Goal: Transaction & Acquisition: Book appointment/travel/reservation

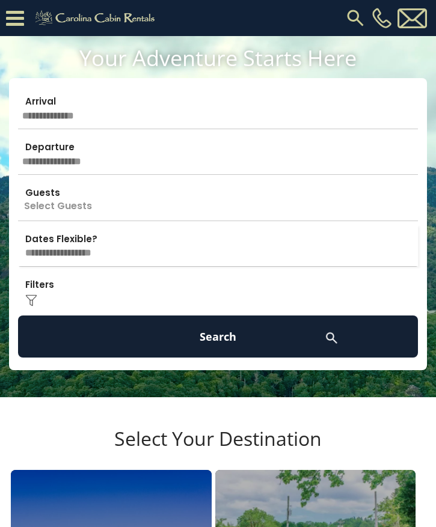
click at [93, 113] on input "text" at bounding box center [218, 108] width 400 height 42
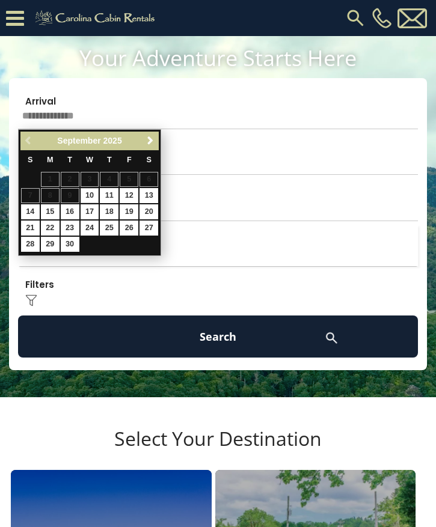
click at [152, 141] on span "Next" at bounding box center [150, 141] width 10 height 10
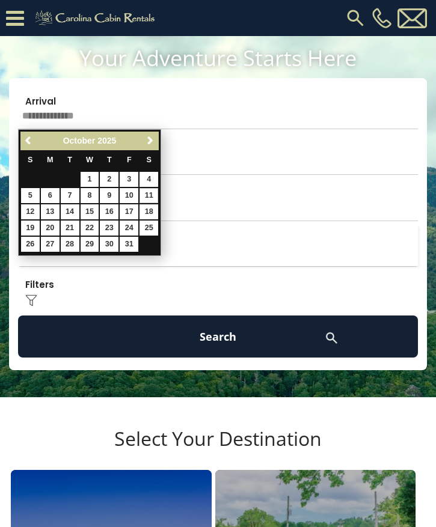
click at [151, 196] on link "11" at bounding box center [148, 195] width 19 height 15
type input "********"
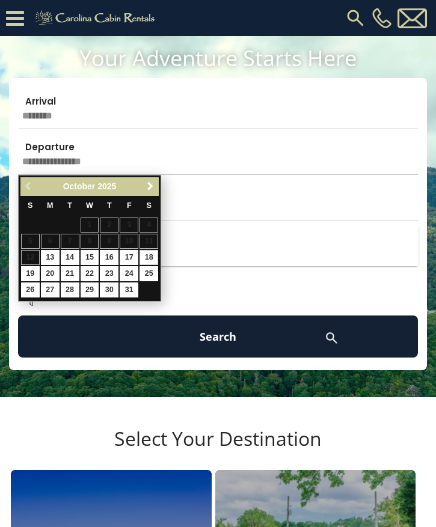
click at [150, 258] on link "18" at bounding box center [148, 257] width 19 height 15
type input "********"
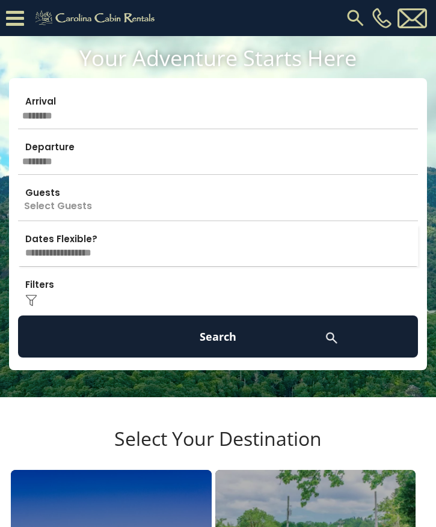
click at [193, 205] on p "Select Guests" at bounding box center [218, 199] width 400 height 42
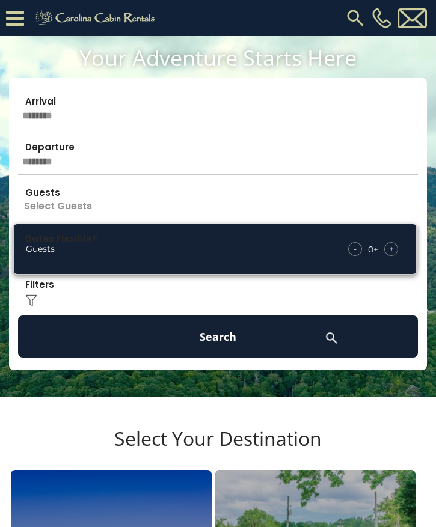
click at [386, 253] on div "+" at bounding box center [391, 249] width 14 height 14
click at [394, 252] on div "+" at bounding box center [391, 249] width 14 height 14
click at [393, 64] on h1 "Your Adventure Starts Here" at bounding box center [218, 58] width 418 height 26
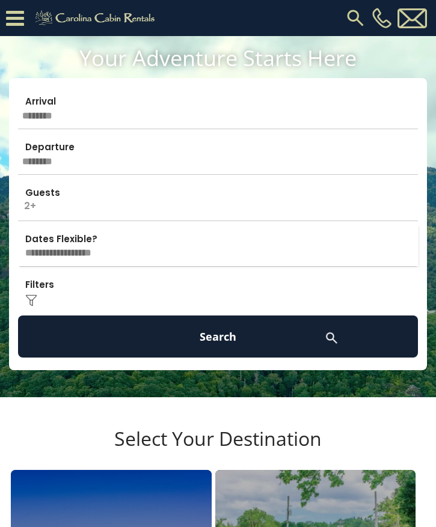
click at [315, 255] on select "**********" at bounding box center [218, 245] width 400 height 41
click at [278, 339] on button "Search" at bounding box center [218, 336] width 400 height 42
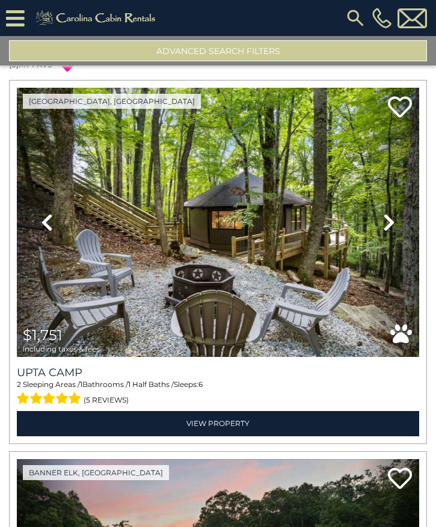
scroll to position [48, 0]
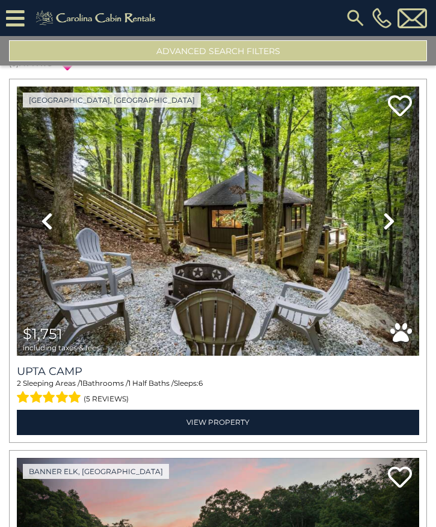
click at [391, 224] on icon at bounding box center [389, 221] width 12 height 19
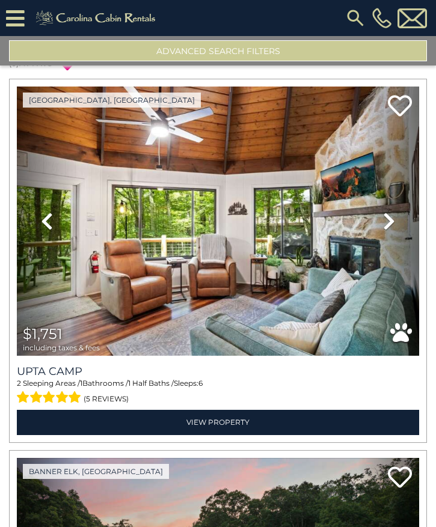
click at [389, 222] on icon at bounding box center [389, 221] width 12 height 19
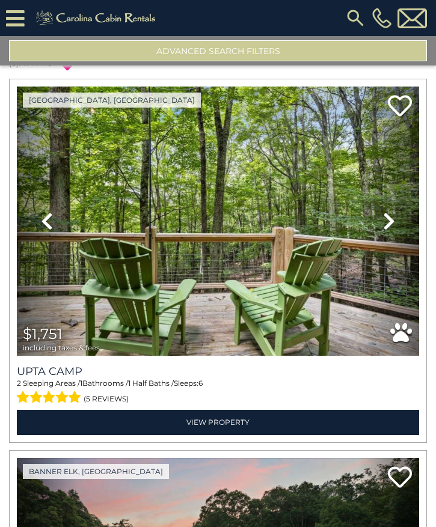
click at [385, 223] on icon at bounding box center [389, 221] width 12 height 19
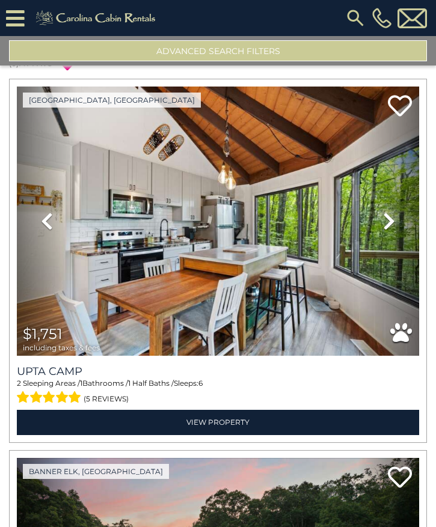
click at [389, 225] on icon at bounding box center [389, 221] width 12 height 19
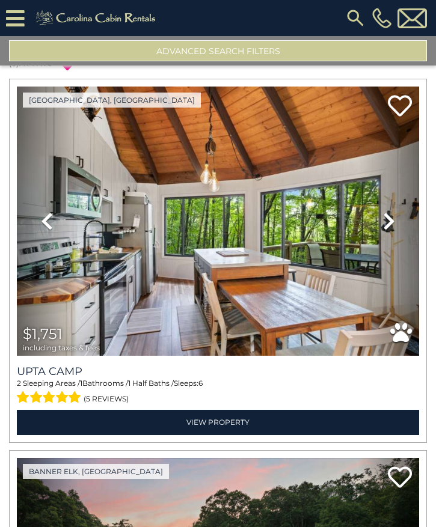
click at [391, 224] on icon at bounding box center [389, 221] width 12 height 19
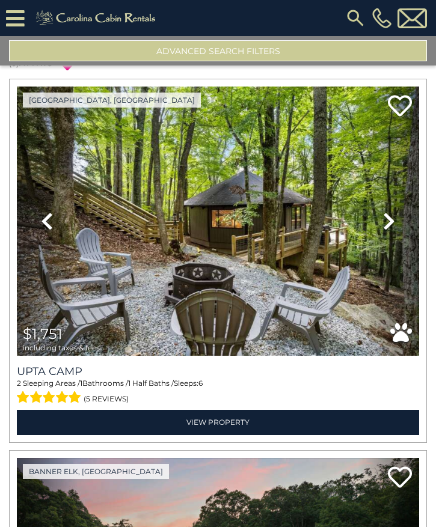
click at [394, 227] on icon at bounding box center [389, 221] width 12 height 19
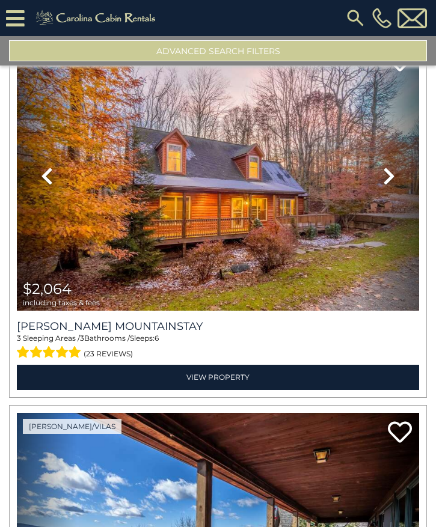
scroll to position [837, 0]
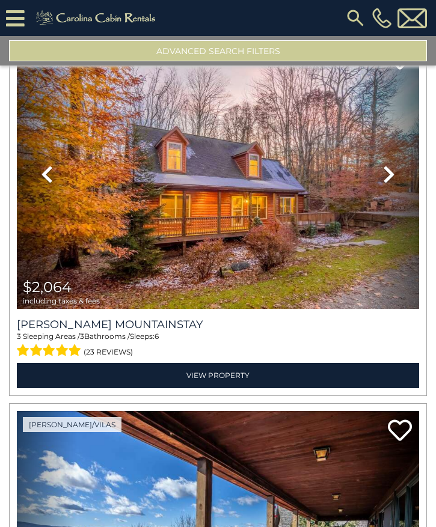
click at [392, 178] on icon at bounding box center [389, 174] width 12 height 19
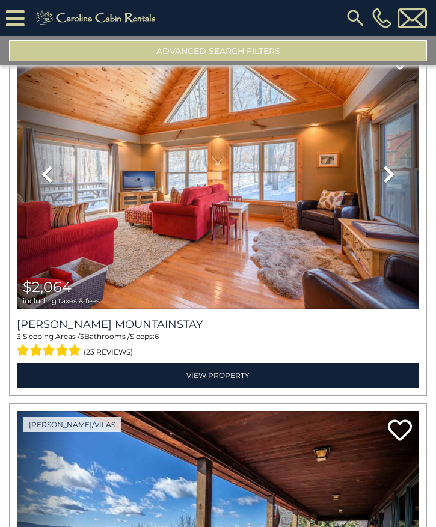
click at [396, 183] on link "Next" at bounding box center [389, 174] width 60 height 269
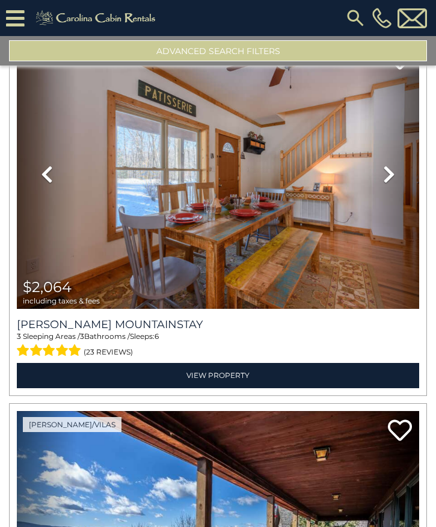
click at [391, 176] on icon at bounding box center [389, 174] width 12 height 19
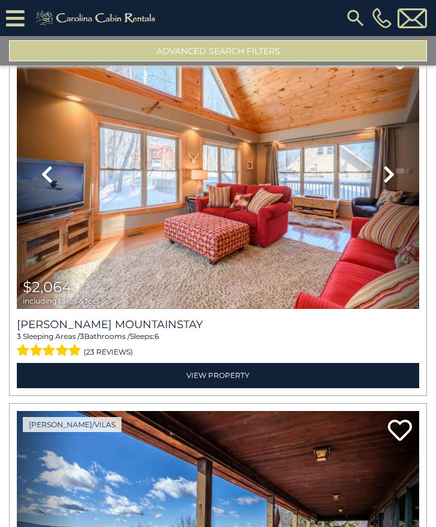
click at [392, 176] on icon at bounding box center [389, 174] width 12 height 19
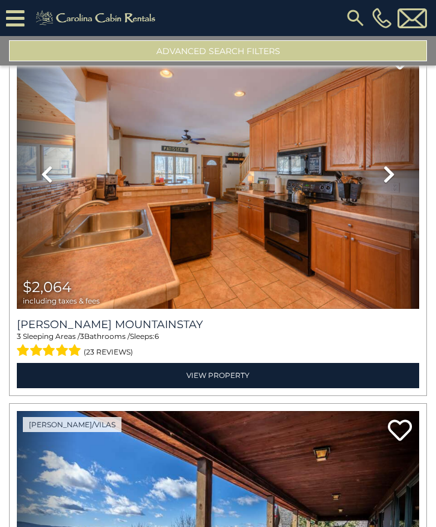
click at [388, 177] on icon at bounding box center [389, 174] width 12 height 19
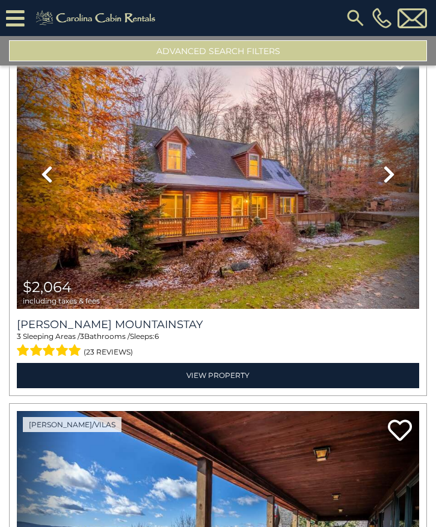
click at [385, 180] on icon at bounding box center [389, 174] width 12 height 19
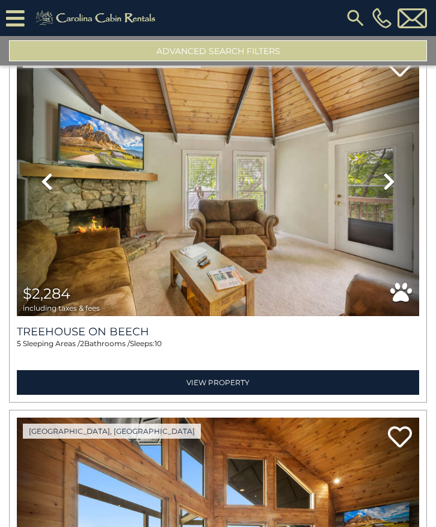
scroll to position [3426, 0]
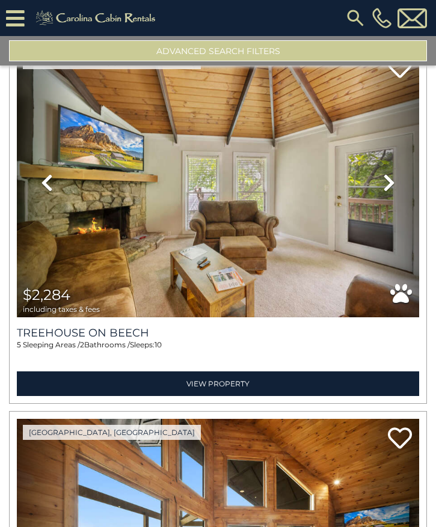
click at [391, 192] on icon at bounding box center [389, 182] width 12 height 19
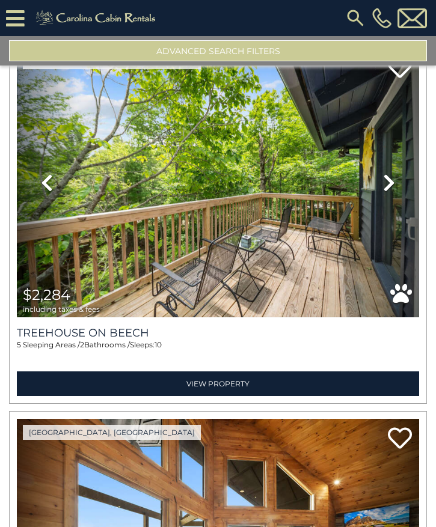
click at [395, 195] on link "Next" at bounding box center [389, 182] width 60 height 269
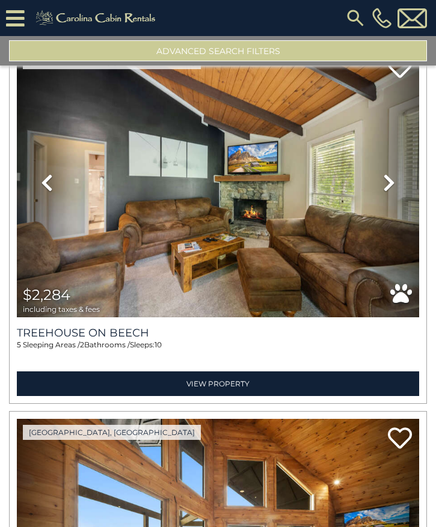
click at [400, 199] on link "Next" at bounding box center [389, 182] width 60 height 269
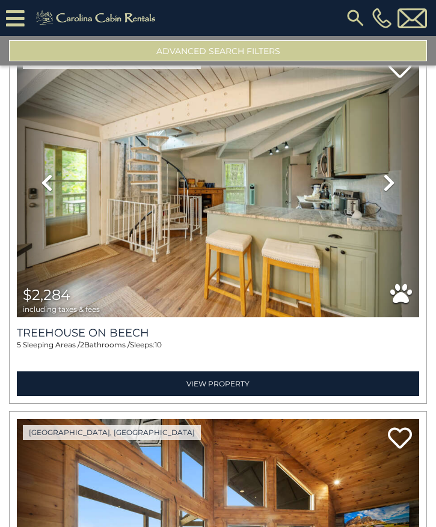
click at [391, 189] on icon at bounding box center [389, 182] width 12 height 19
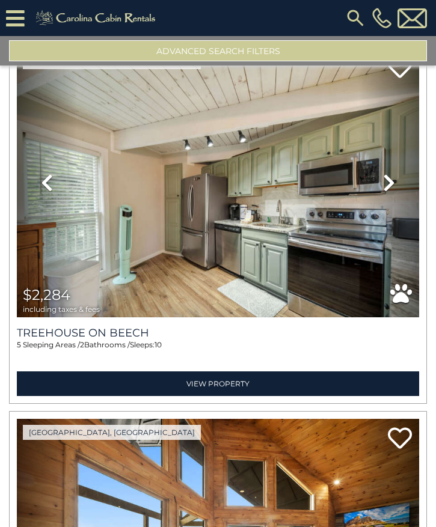
click at [392, 187] on icon at bounding box center [389, 182] width 12 height 19
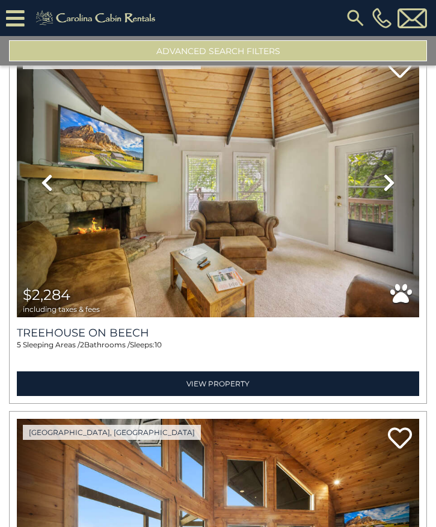
click at [390, 190] on icon at bounding box center [389, 182] width 12 height 19
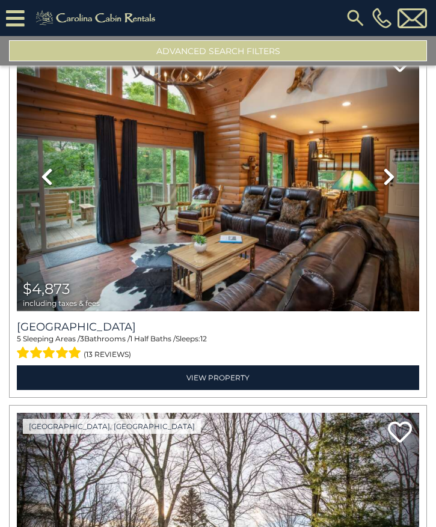
scroll to position [4177, 0]
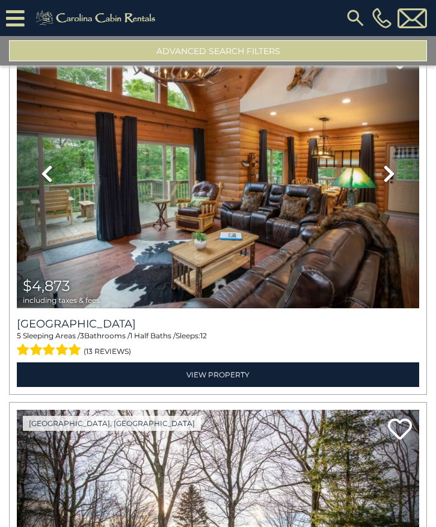
click at [389, 181] on icon at bounding box center [389, 173] width 12 height 19
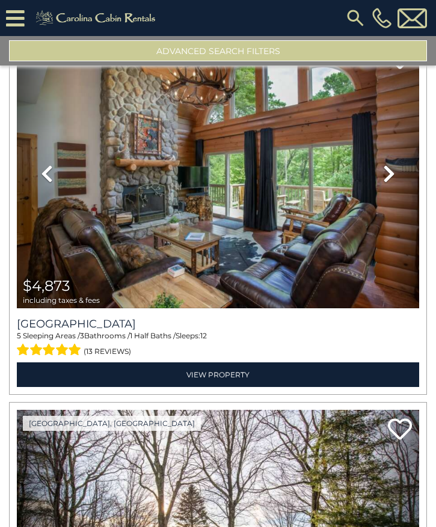
click at [392, 183] on icon at bounding box center [389, 173] width 12 height 19
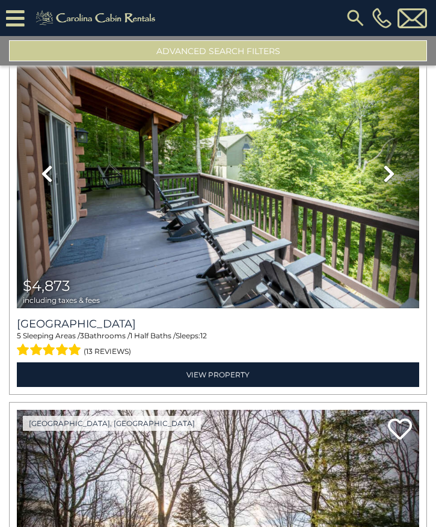
click at [389, 183] on icon at bounding box center [389, 173] width 12 height 19
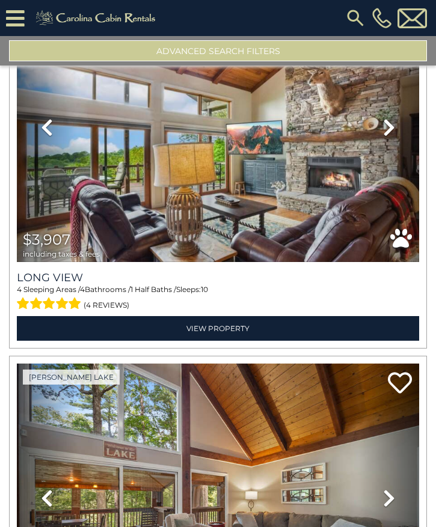
scroll to position [4966, 0]
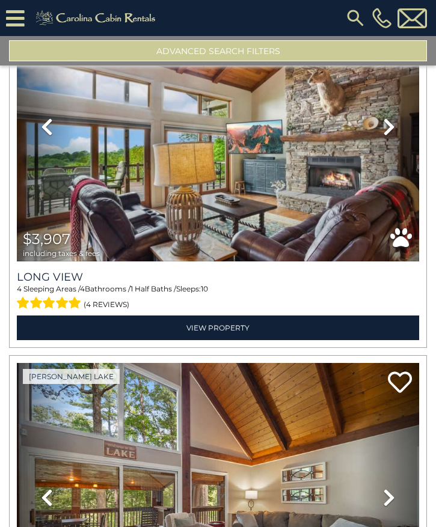
click at [386, 134] on icon at bounding box center [389, 126] width 12 height 19
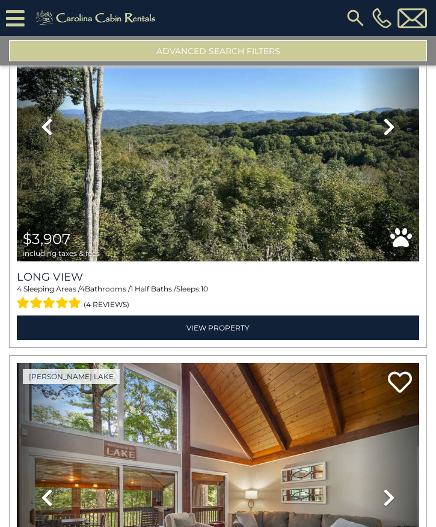
click at [392, 135] on icon at bounding box center [389, 126] width 12 height 19
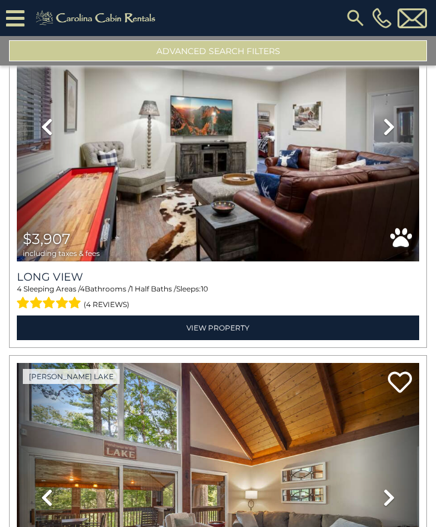
click at [394, 136] on icon at bounding box center [389, 126] width 12 height 19
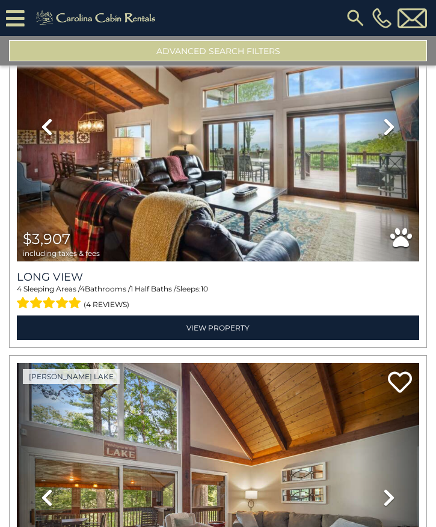
click at [394, 136] on icon at bounding box center [389, 126] width 12 height 19
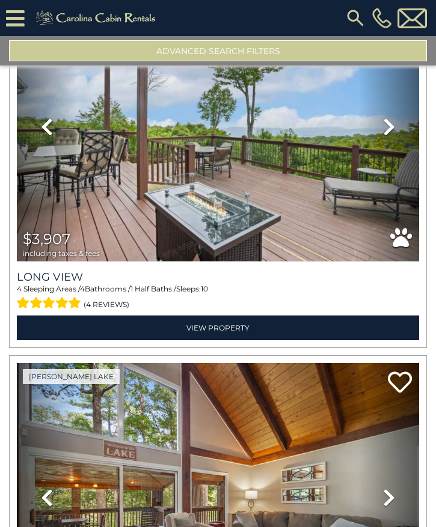
click at [385, 132] on icon at bounding box center [389, 126] width 12 height 19
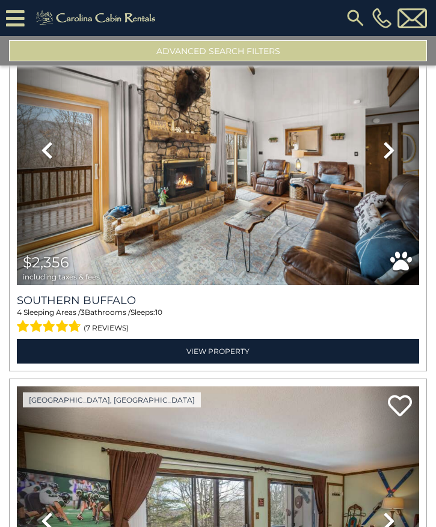
scroll to position [5686, 0]
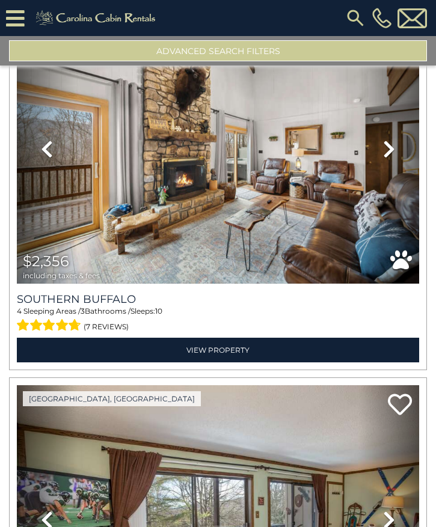
click at [397, 150] on link "Next" at bounding box center [389, 148] width 60 height 269
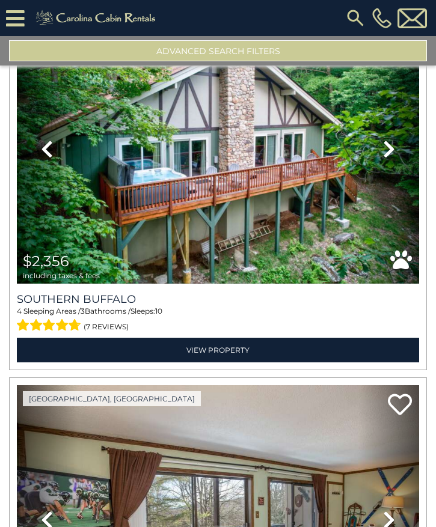
click at [393, 159] on icon at bounding box center [389, 148] width 12 height 19
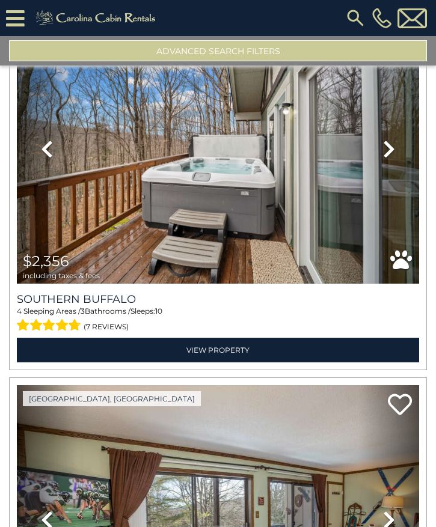
click at [388, 159] on icon at bounding box center [389, 148] width 12 height 19
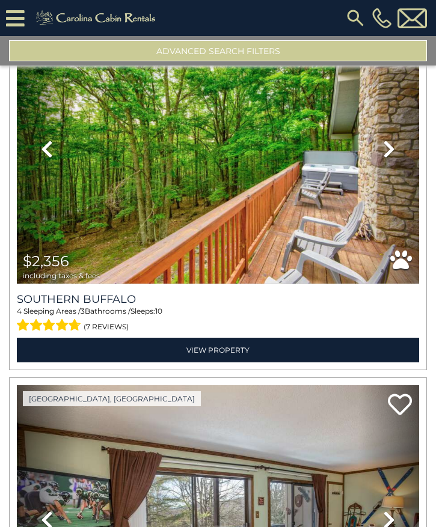
click at [394, 158] on icon at bounding box center [389, 148] width 12 height 19
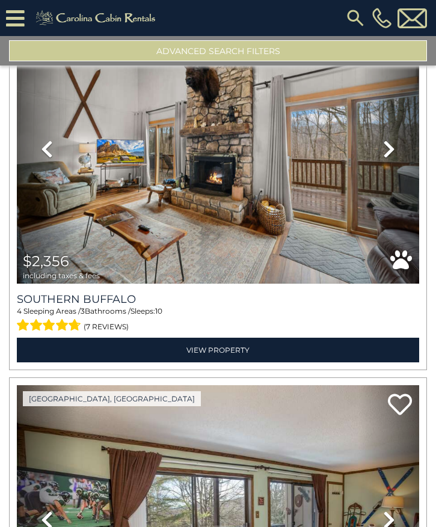
click at [394, 159] on icon at bounding box center [389, 148] width 12 height 19
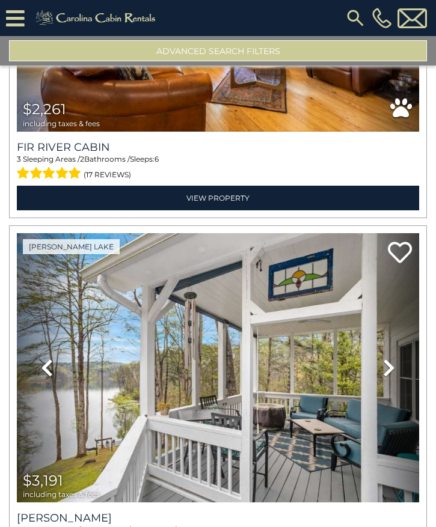
scroll to position [9551, 0]
